Goal: Task Accomplishment & Management: Manage account settings

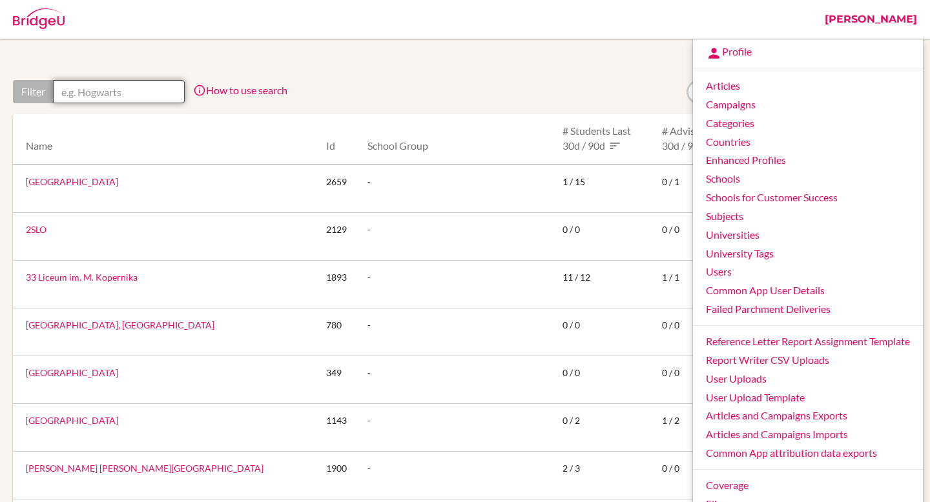
click at [107, 99] on input "text" at bounding box center [119, 91] width 132 height 23
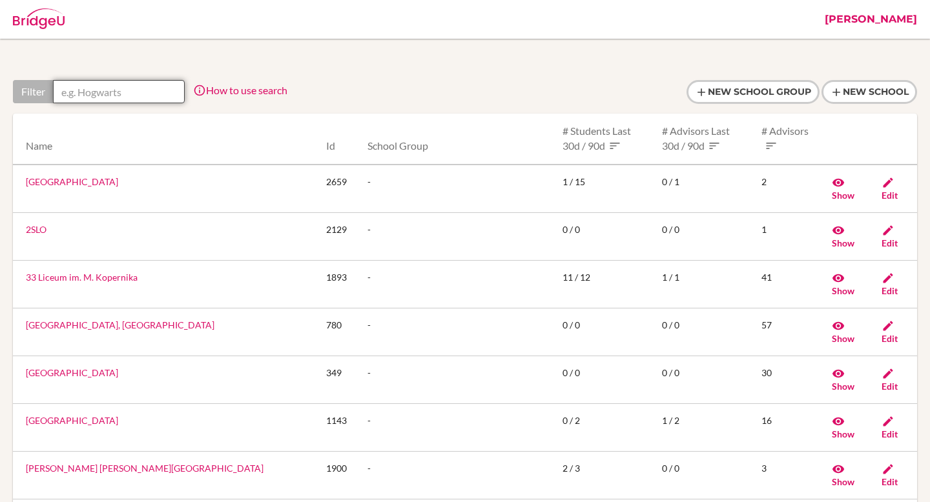
click at [139, 95] on input "text" at bounding box center [119, 91] width 132 height 23
paste input "Escola Americana do Rio de Janeiro."
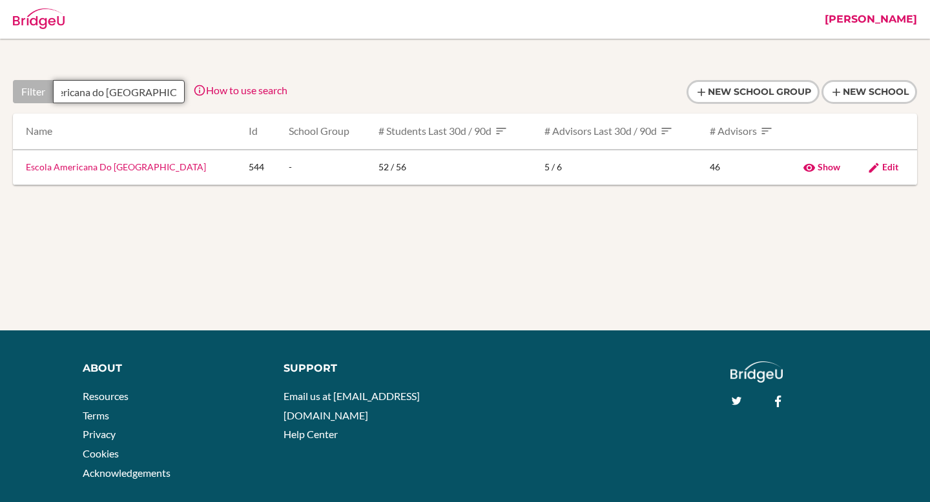
scroll to position [0, 44]
type input "Escola Americana do Rio de Janeir"
click at [156, 167] on link "Escola Americana Do [GEOGRAPHIC_DATA]" at bounding box center [116, 166] width 180 height 11
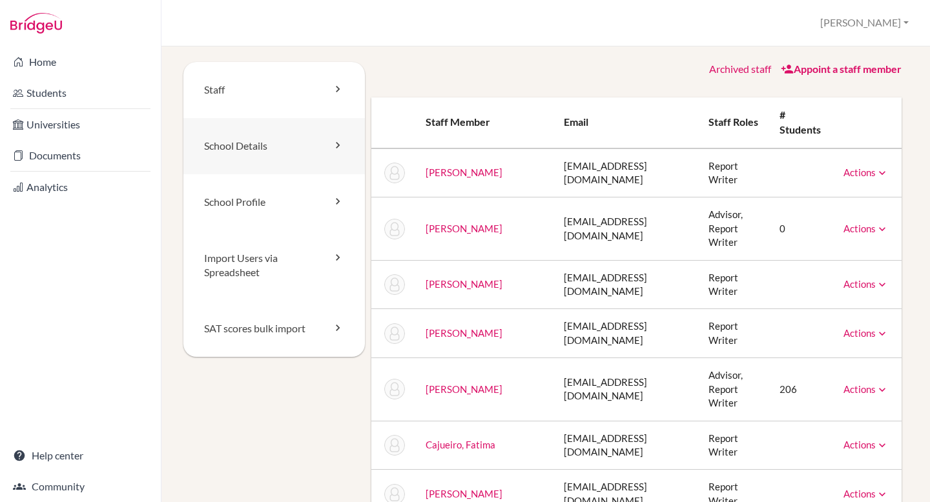
click at [249, 157] on link "School Details" at bounding box center [273, 146] width 181 height 56
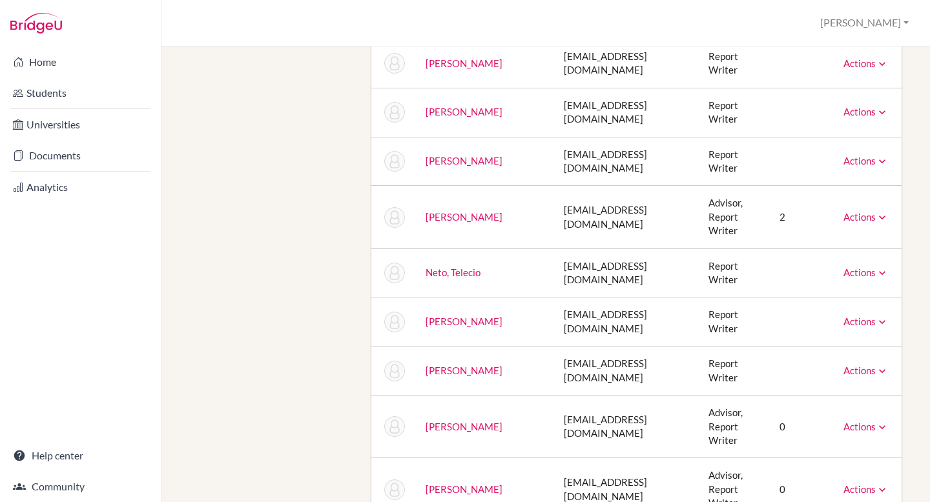
scroll to position [1475, 0]
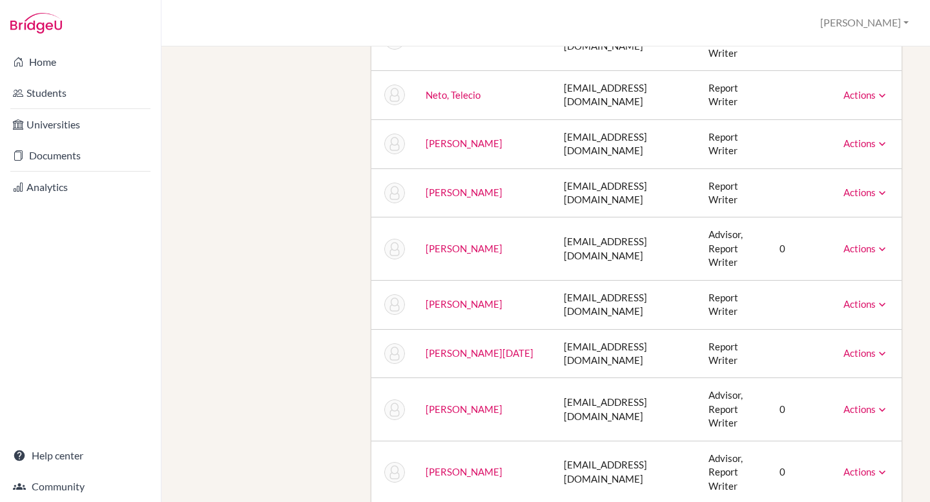
scroll to position [1056, 0]
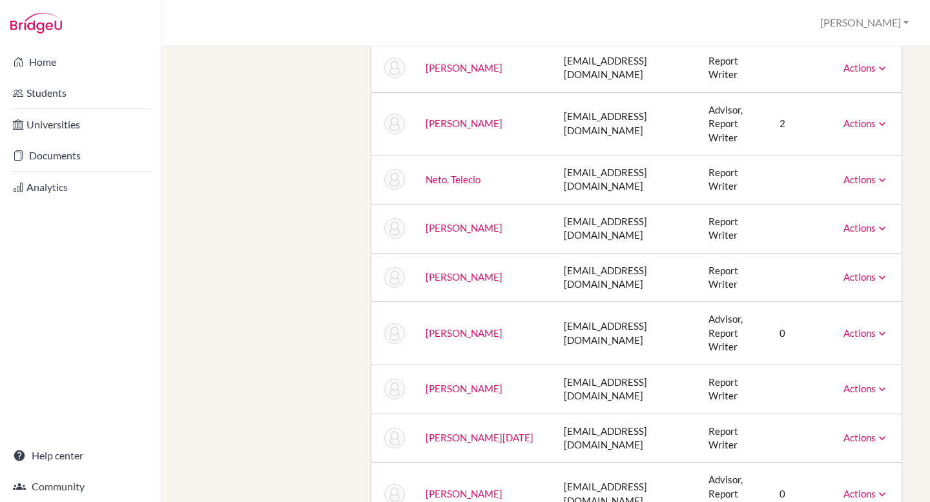
click at [877, 488] on icon at bounding box center [882, 494] width 13 height 13
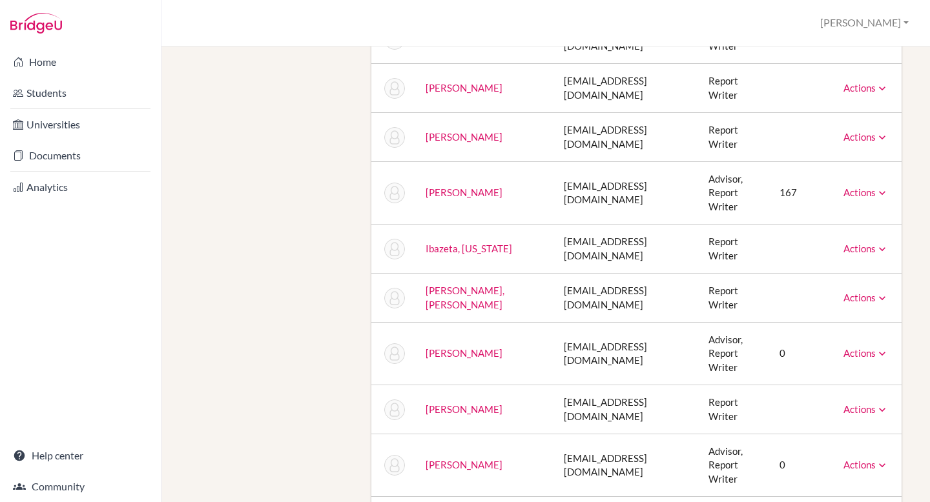
scroll to position [0, 0]
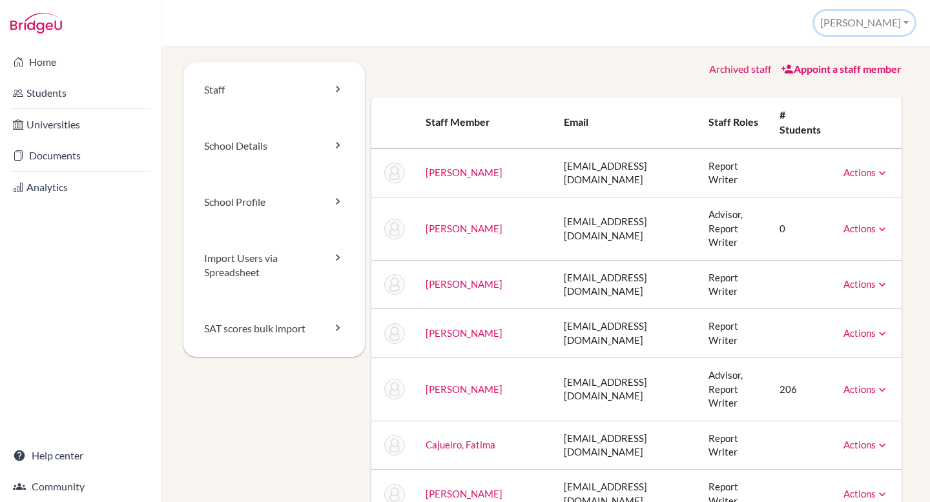
click at [884, 21] on button "[PERSON_NAME]" at bounding box center [864, 23] width 100 height 24
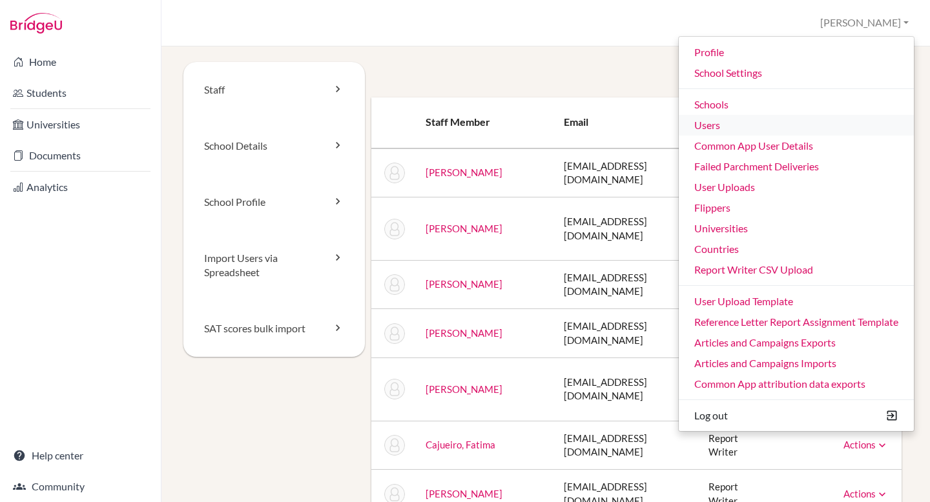
click at [749, 128] on link "Users" at bounding box center [796, 125] width 235 height 21
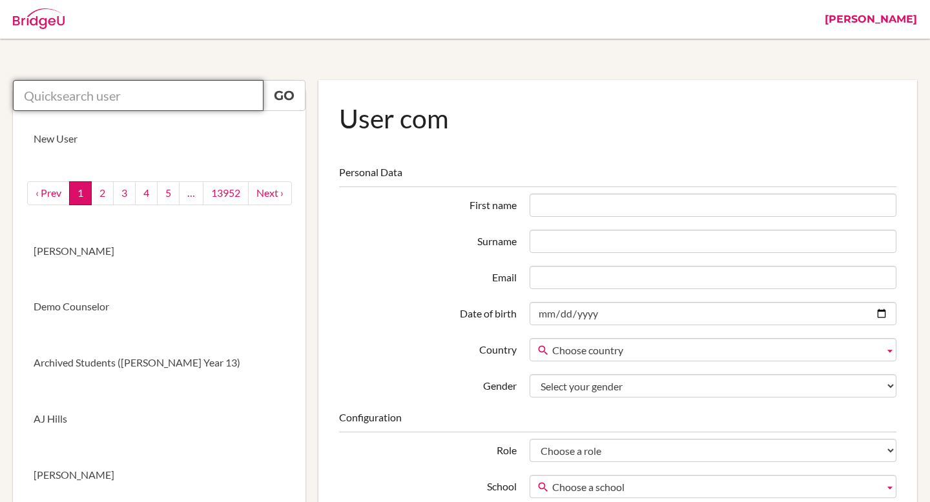
click at [80, 91] on input "text" at bounding box center [138, 95] width 251 height 31
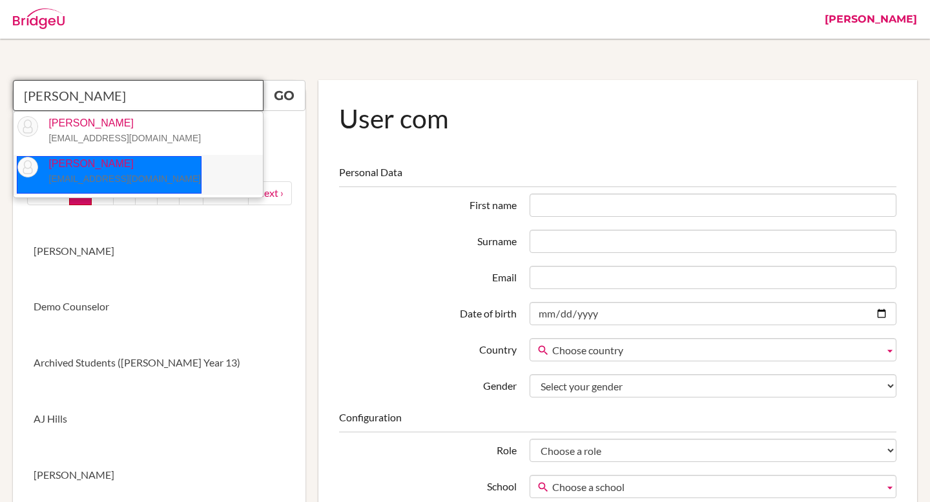
click at [82, 178] on small "[EMAIL_ADDRESS][DOMAIN_NAME]" at bounding box center [124, 179] width 152 height 10
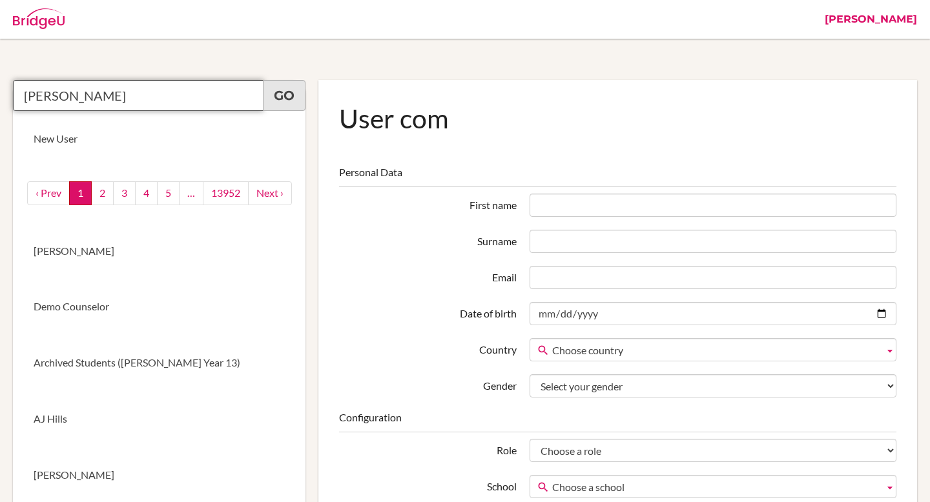
type input "[PERSON_NAME]"
click at [278, 98] on link "Go" at bounding box center [284, 95] width 43 height 31
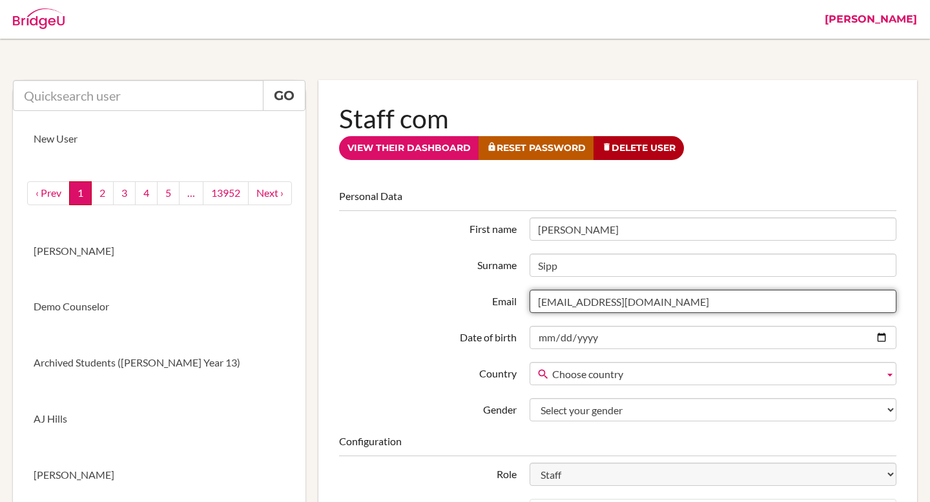
click at [562, 304] on input "[EMAIL_ADDRESS][DOMAIN_NAME]" at bounding box center [712, 301] width 367 height 23
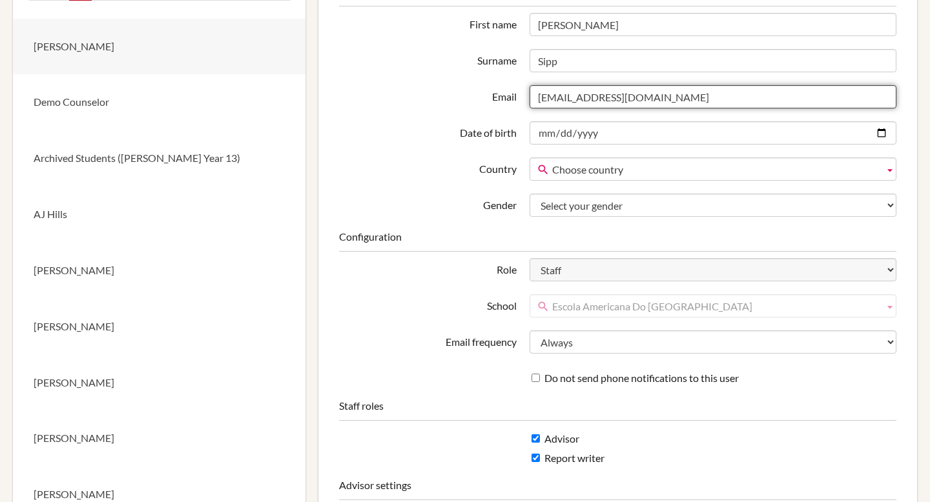
scroll to position [237, 0]
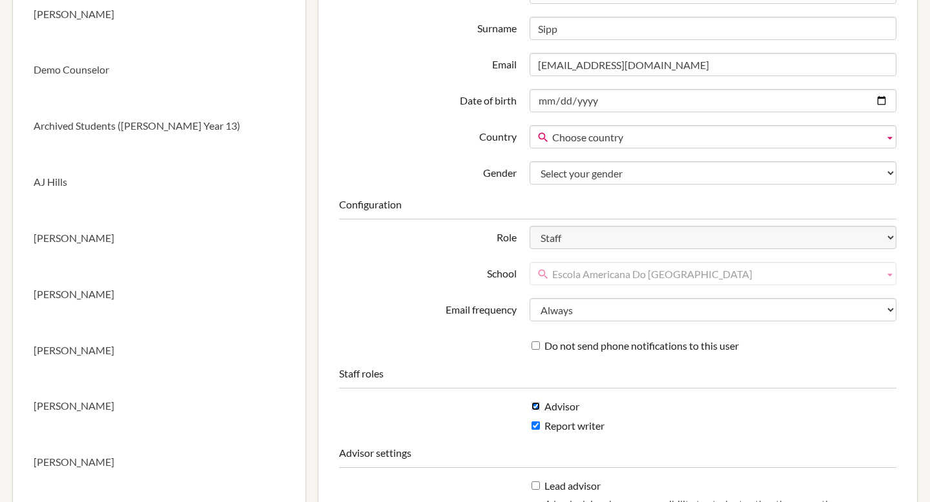
click at [532, 408] on input "Advisor" at bounding box center [535, 406] width 8 height 8
checkbox input "false"
click at [537, 424] on input "Report writer" at bounding box center [535, 426] width 8 height 8
checkbox input "false"
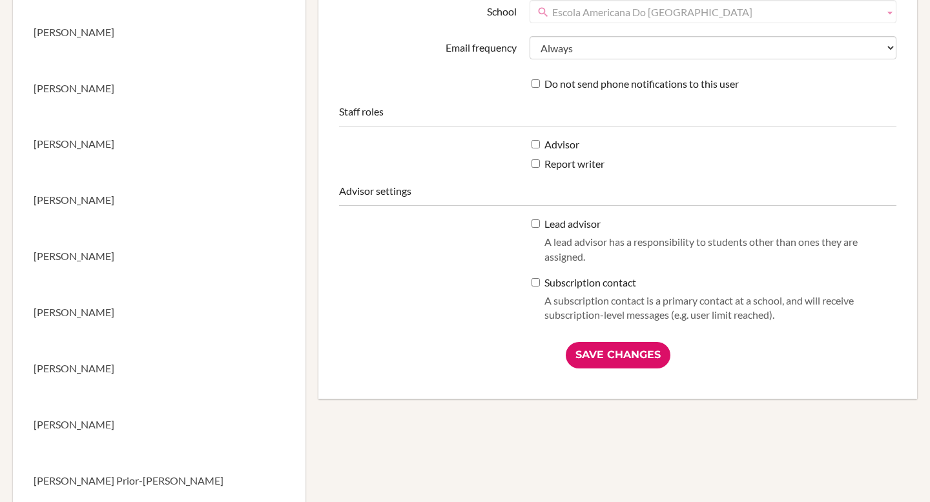
scroll to position [526, 0]
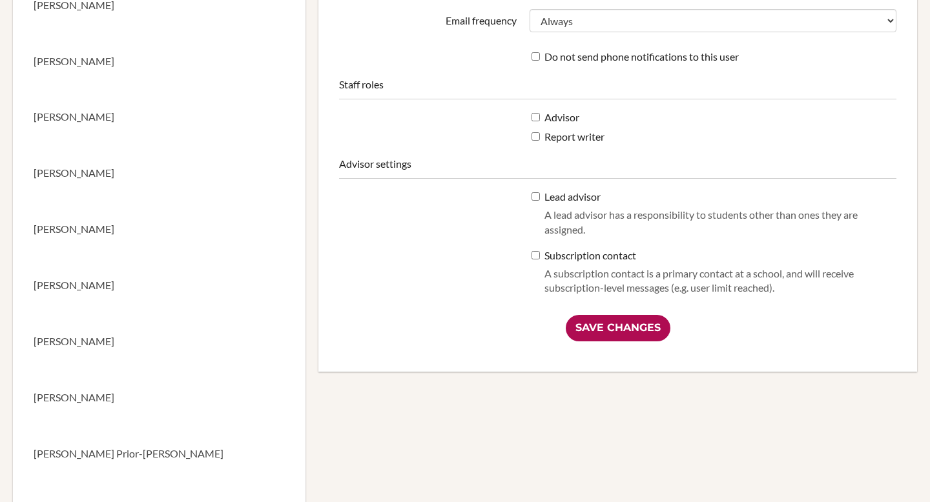
click at [624, 329] on input "Save Changes" at bounding box center [618, 328] width 105 height 26
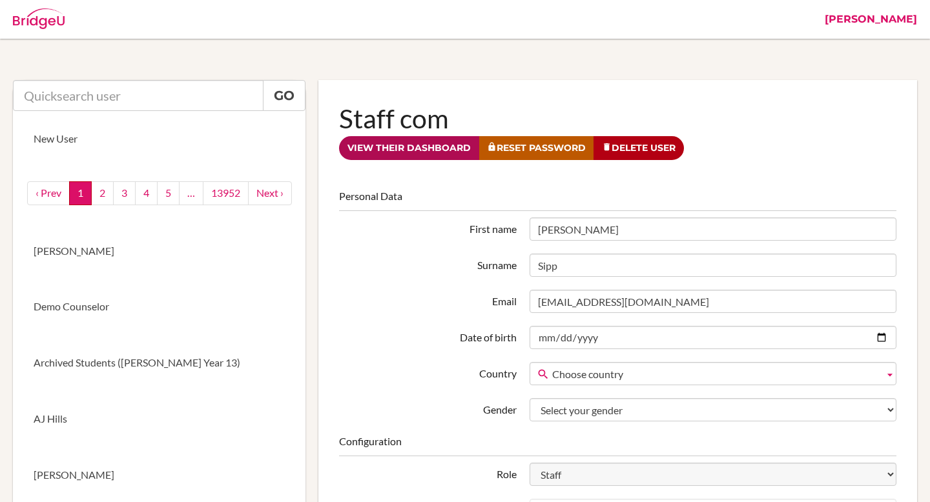
click at [400, 152] on link "View their dashboard" at bounding box center [409, 148] width 140 height 24
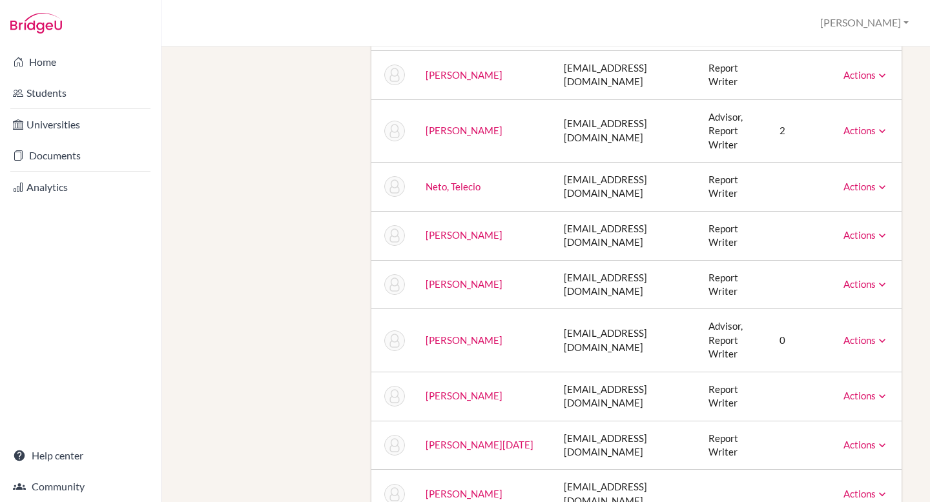
scroll to position [1060, 0]
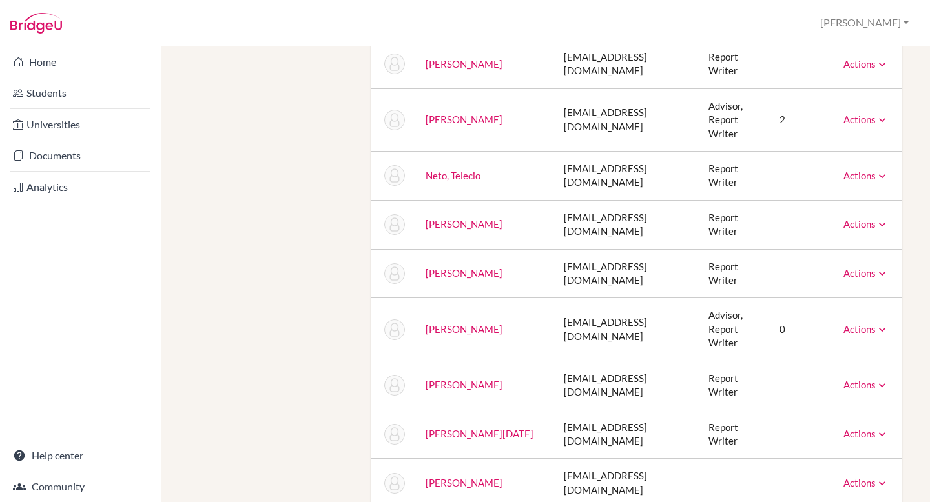
click at [862, 477] on link "Actions" at bounding box center [865, 483] width 45 height 12
click at [502, 459] on td "Sipp, Greg" at bounding box center [484, 483] width 139 height 49
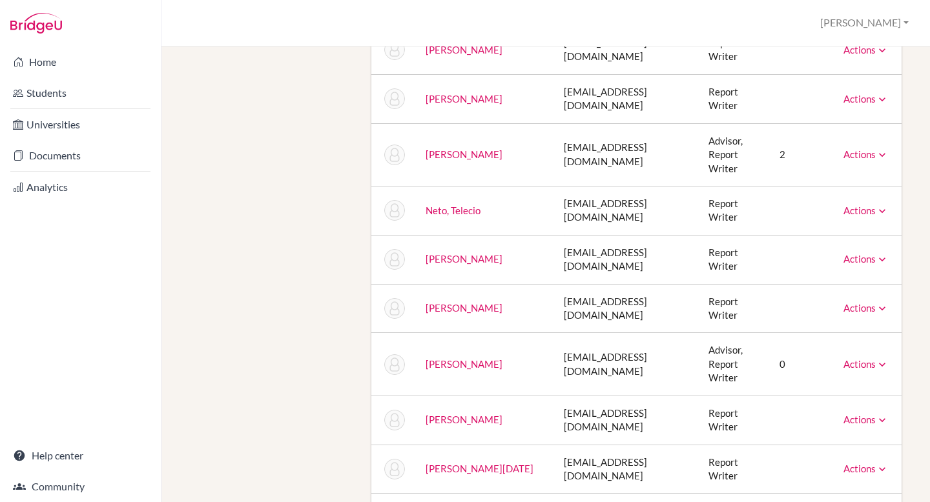
scroll to position [1009, 0]
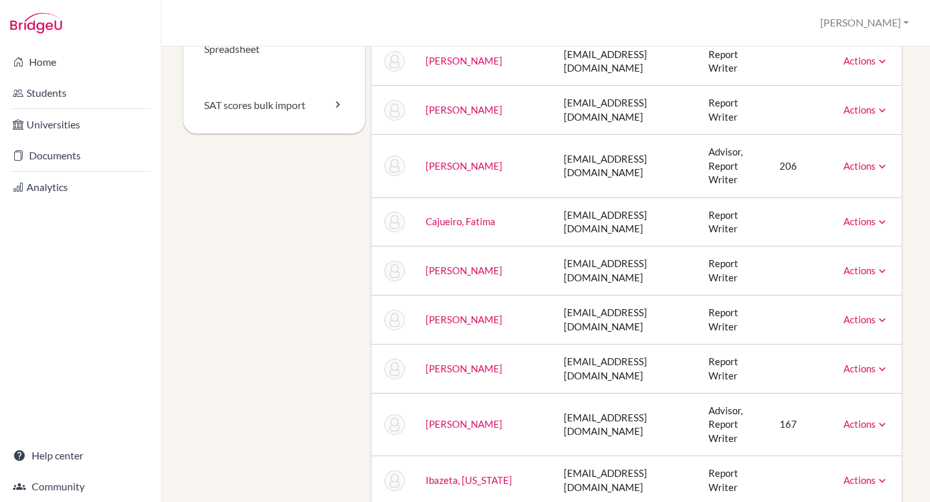
scroll to position [0, 0]
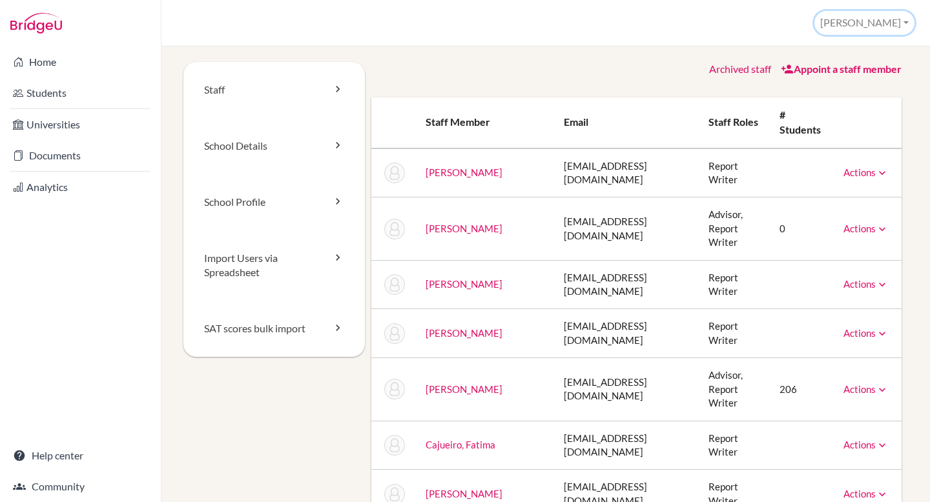
click at [897, 30] on button "[PERSON_NAME]" at bounding box center [864, 23] width 100 height 24
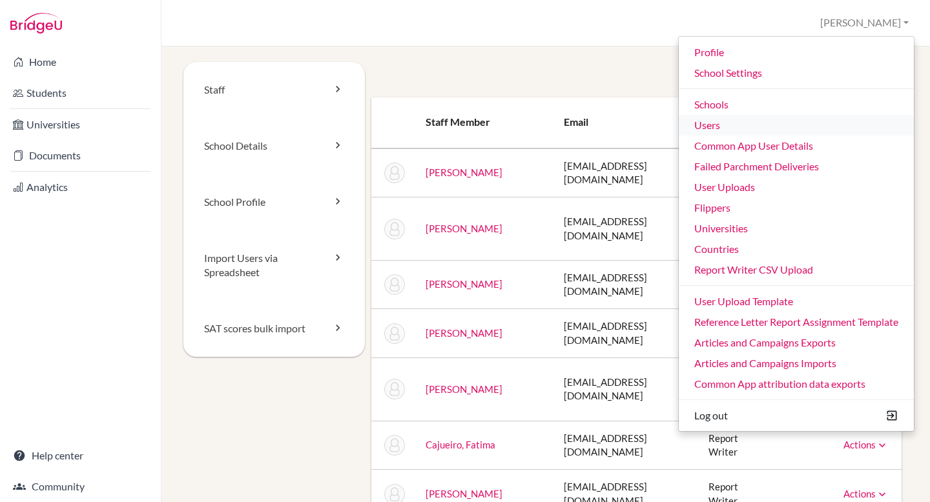
click at [722, 130] on link "Users" at bounding box center [796, 125] width 235 height 21
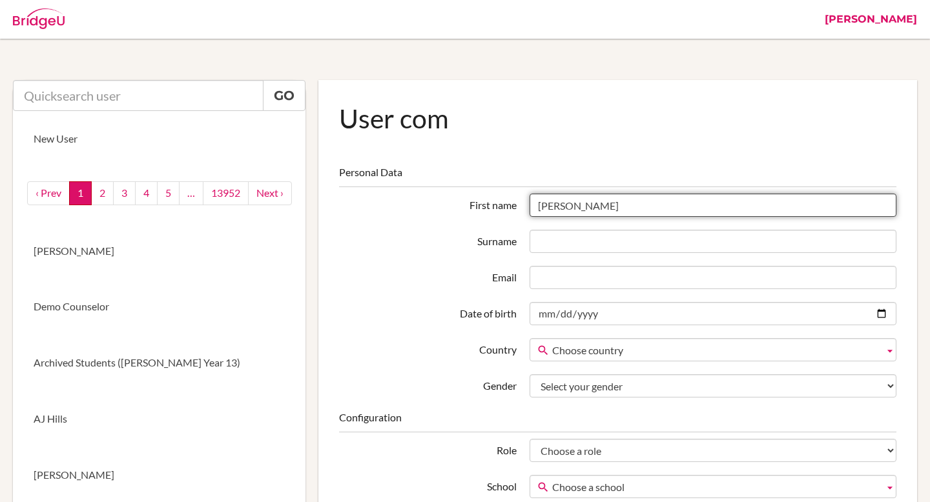
type input "[PERSON_NAME]"
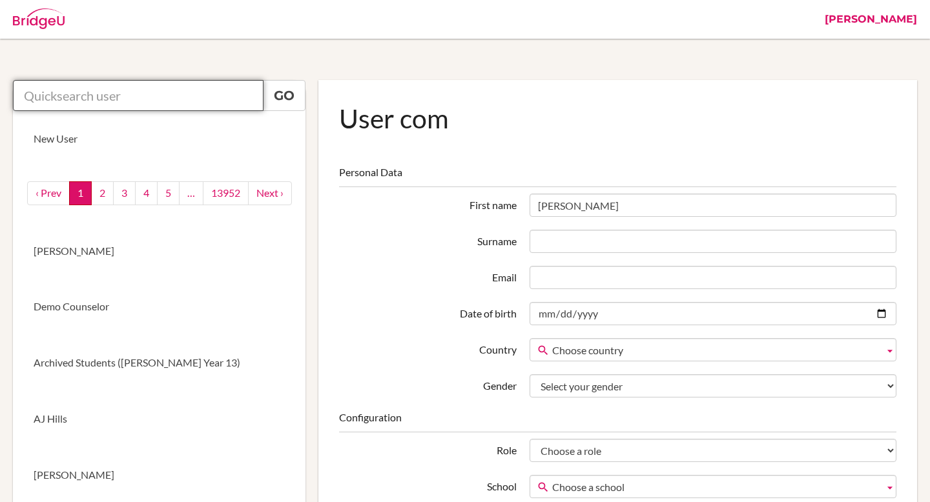
click at [65, 101] on input "text" at bounding box center [138, 95] width 251 height 31
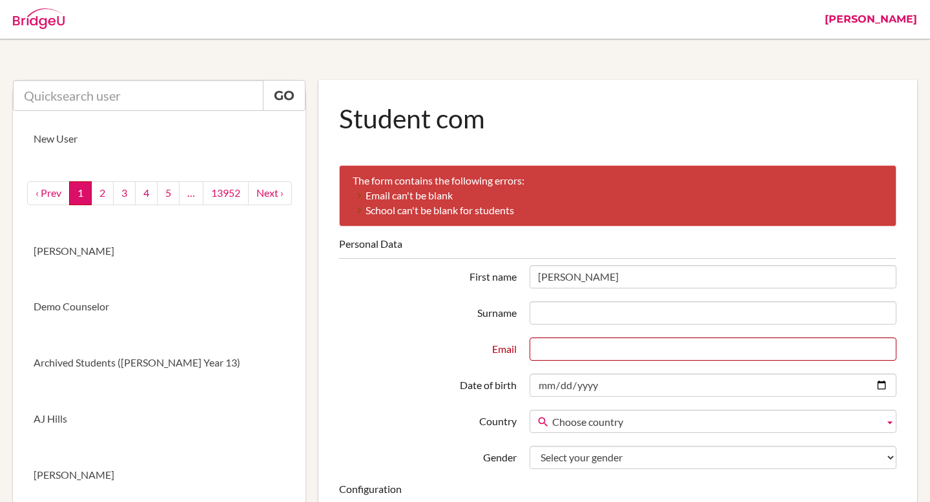
type input "[PERSON_NAME]"
click at [127, 100] on input "text" at bounding box center [138, 95] width 251 height 31
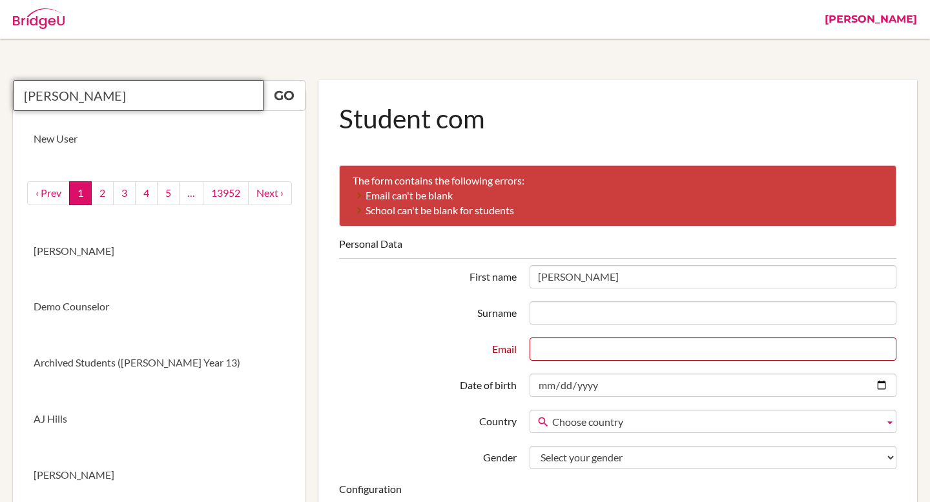
type input "[PERSON_NAME]"
click at [292, 97] on link "Go" at bounding box center [284, 95] width 43 height 31
click at [183, 88] on input "greg sipp" at bounding box center [138, 95] width 251 height 31
click at [155, 141] on link "New User" at bounding box center [159, 139] width 292 height 56
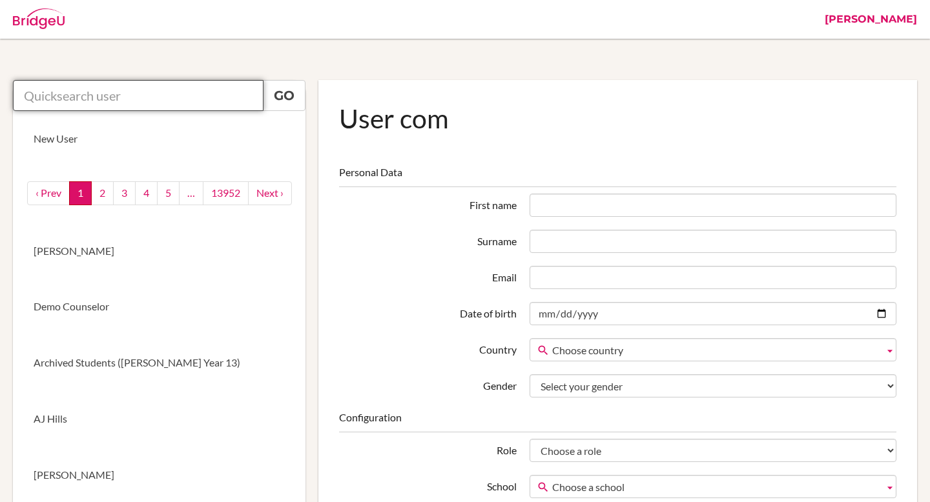
click at [125, 90] on input "text" at bounding box center [138, 95] width 251 height 31
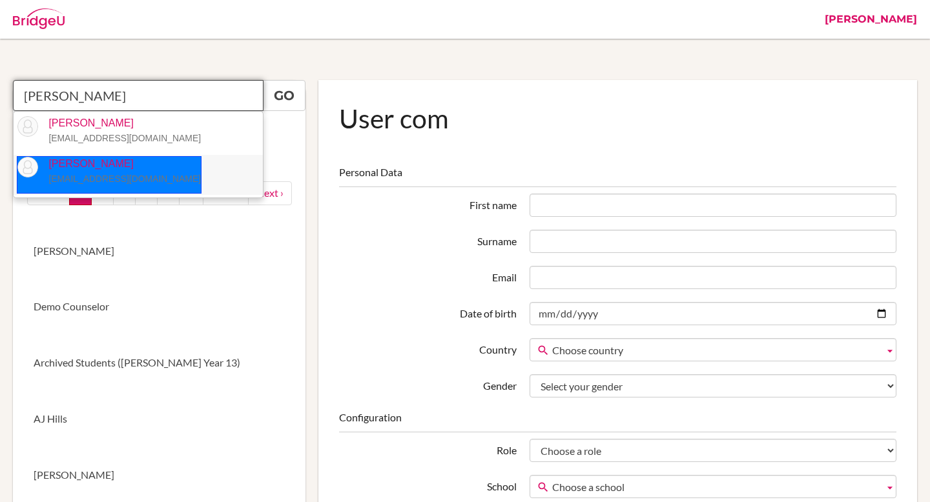
click at [125, 170] on li "[PERSON_NAME] [EMAIL_ADDRESS][DOMAIN_NAME]" at bounding box center [138, 175] width 249 height 41
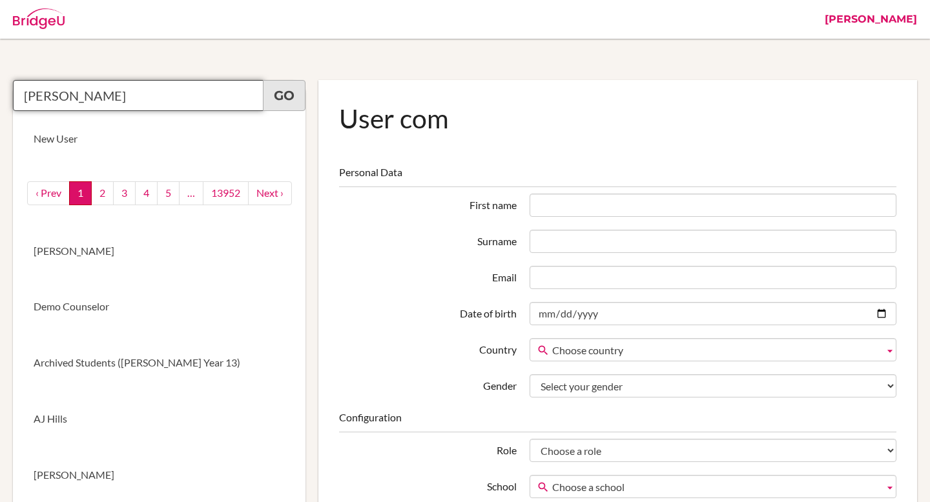
type input "[PERSON_NAME]"
click at [292, 101] on link "Go" at bounding box center [284, 95] width 43 height 31
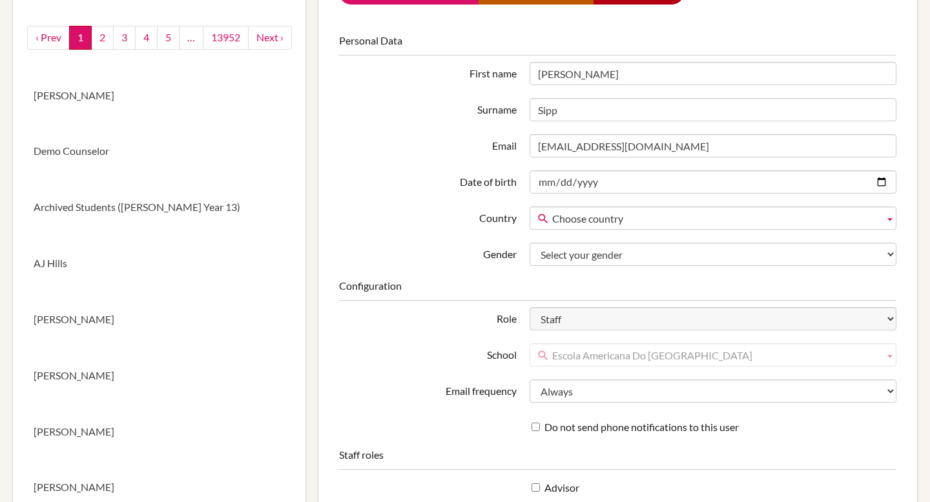
scroll to position [123, 0]
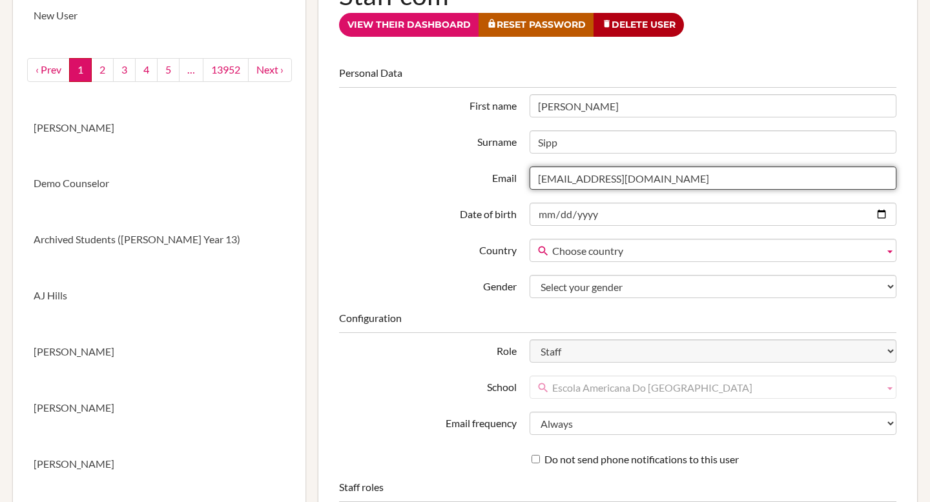
click at [562, 180] on input "[EMAIL_ADDRESS][DOMAIN_NAME]" at bounding box center [712, 178] width 367 height 23
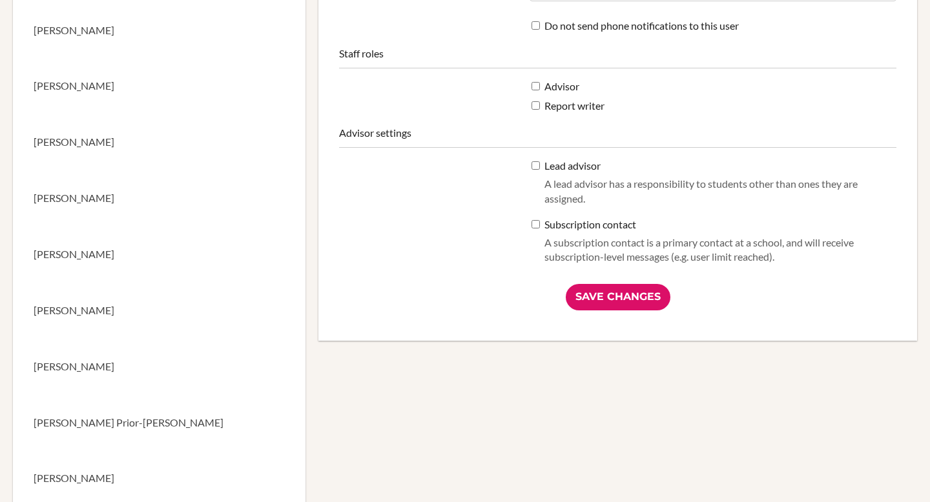
scroll to position [577, 0]
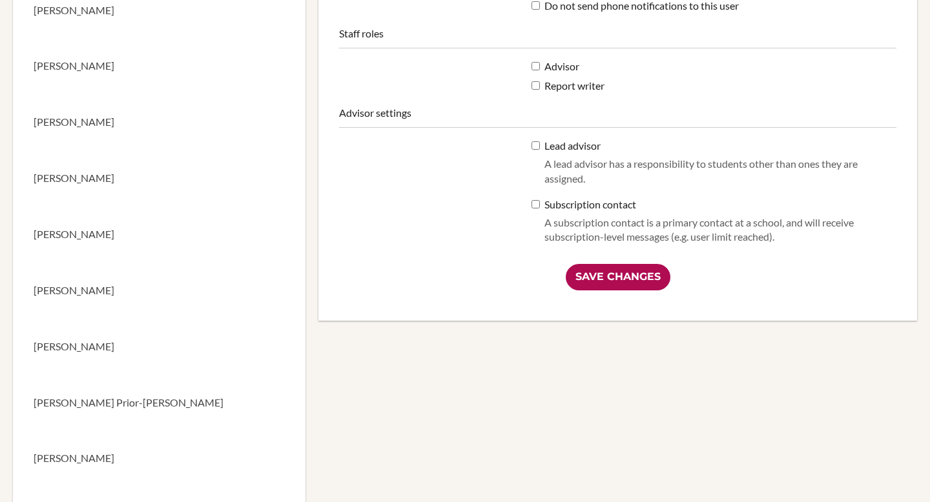
type input "[EMAIL_ADDRESS][DOMAIN_NAME]"
click at [617, 275] on input "Save Changes" at bounding box center [618, 277] width 105 height 26
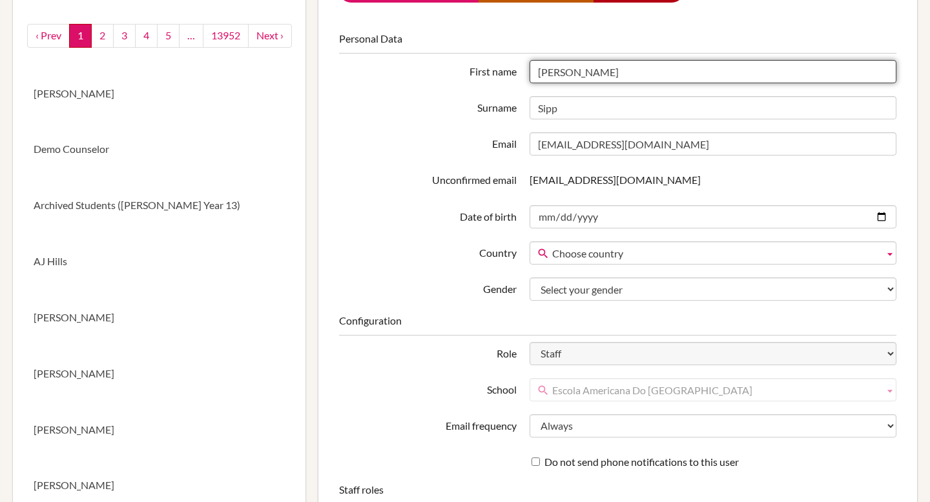
scroll to position [187, 0]
